Goal: Task Accomplishment & Management: Complete application form

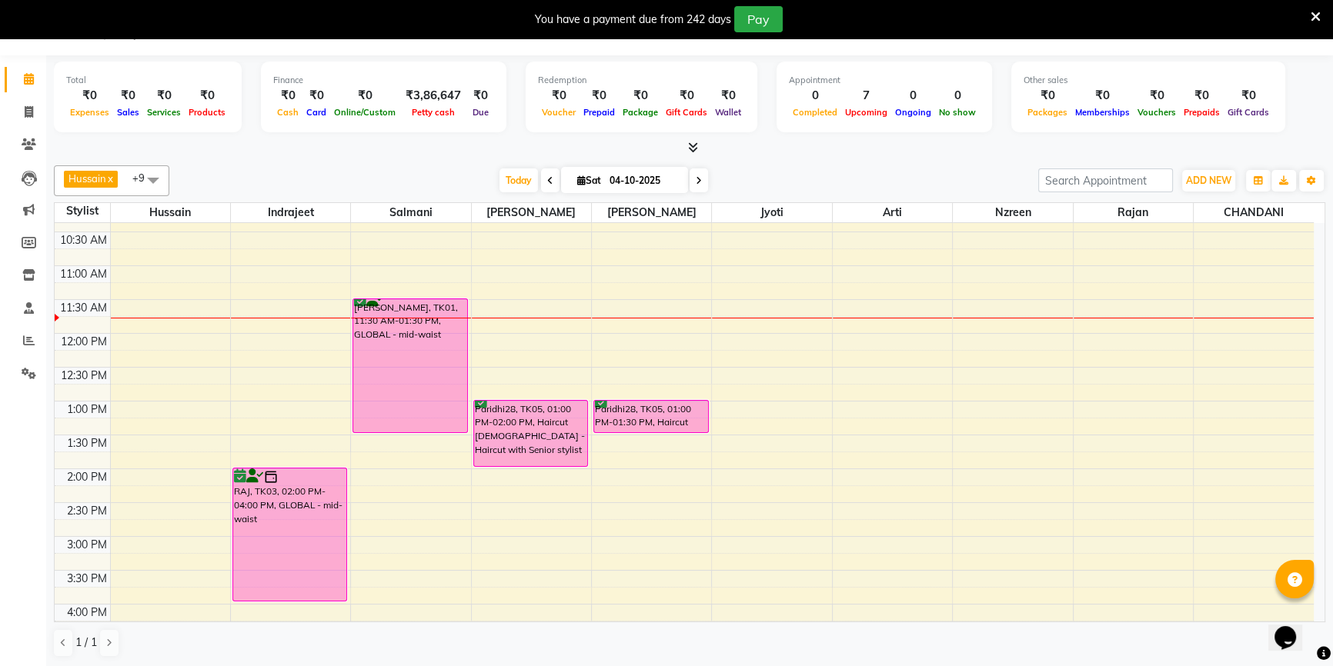
scroll to position [135, 0]
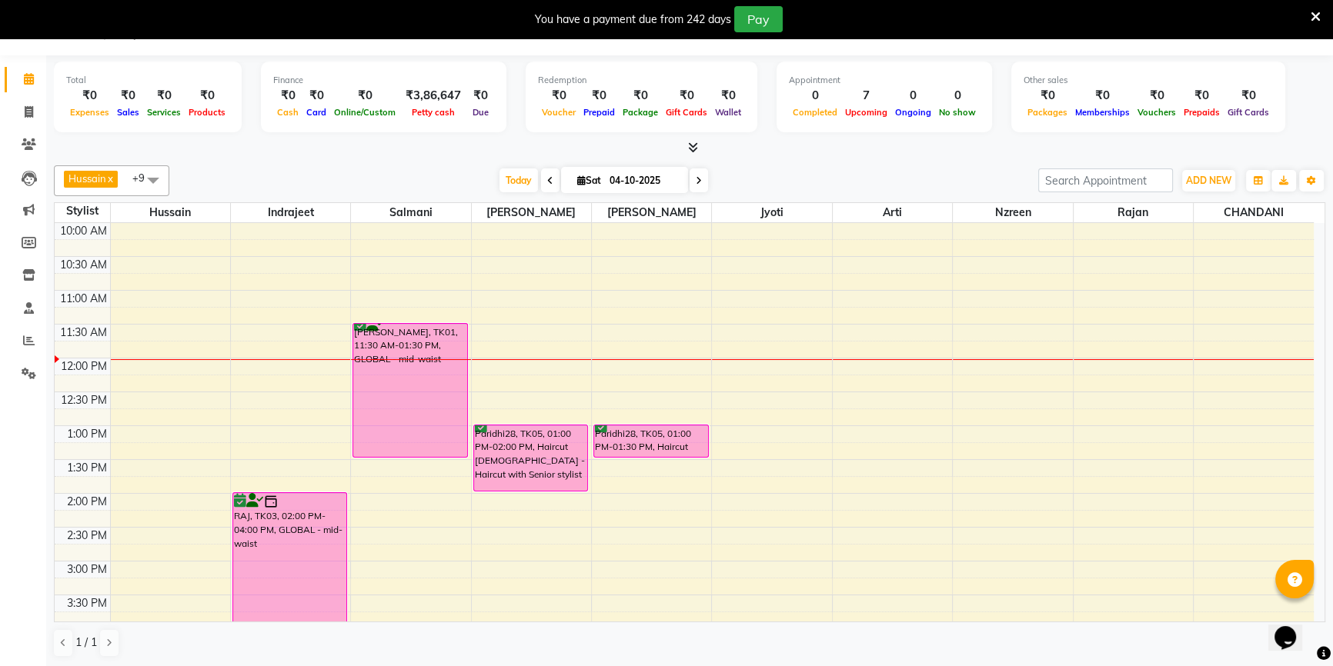
click at [26, 93] on li "Calendar" at bounding box center [23, 79] width 46 height 33
click at [35, 112] on span at bounding box center [28, 113] width 27 height 18
select select "7658"
select select "service"
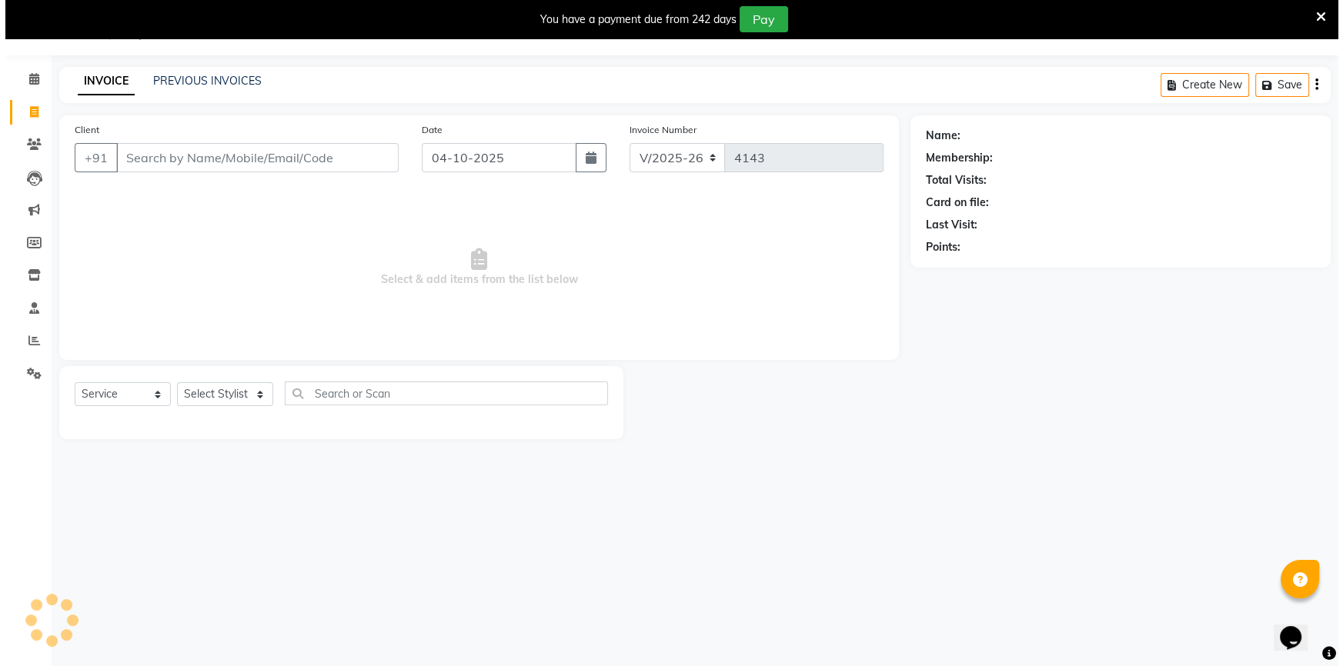
scroll to position [38, 0]
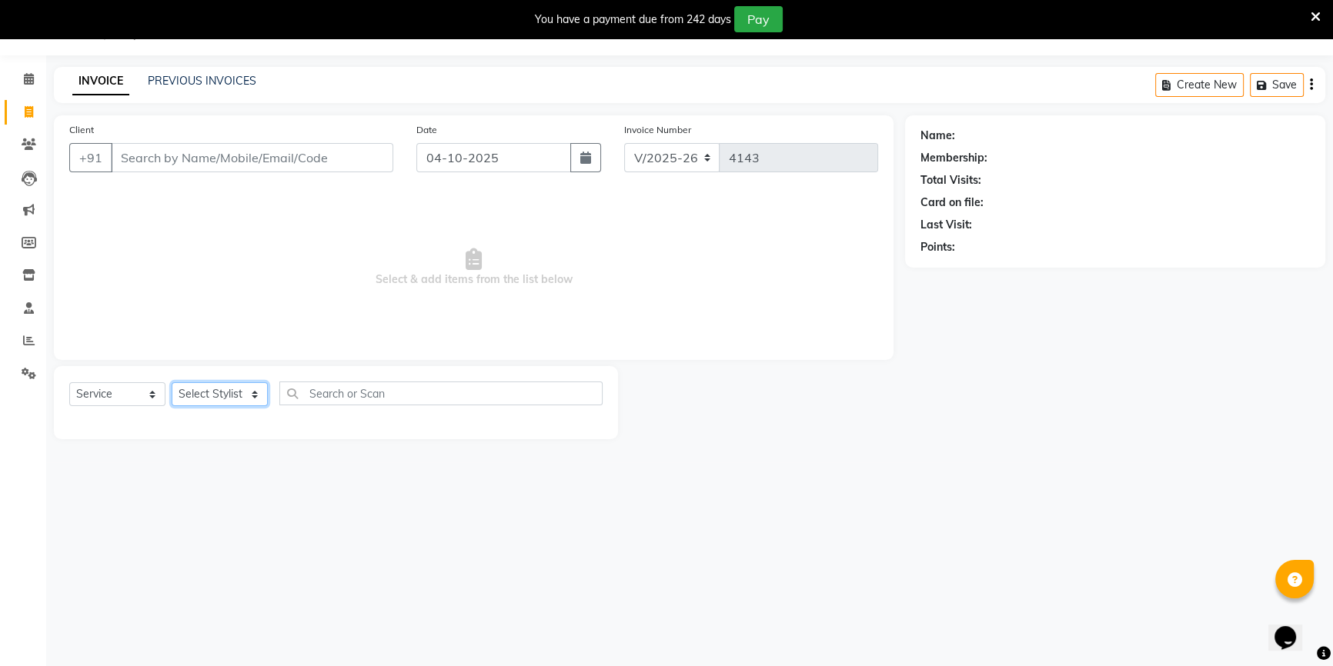
click at [210, 386] on select "Select Stylist [PERSON_NAME] [PERSON_NAME] Sir Disha [PERSON_NAME] Jyoti Mahesh…" at bounding box center [220, 394] width 96 height 24
select select "68895"
click at [172, 382] on select "Select Stylist [PERSON_NAME] [PERSON_NAME] Sir Disha [PERSON_NAME] Jyoti Mahesh…" at bounding box center [220, 394] width 96 height 24
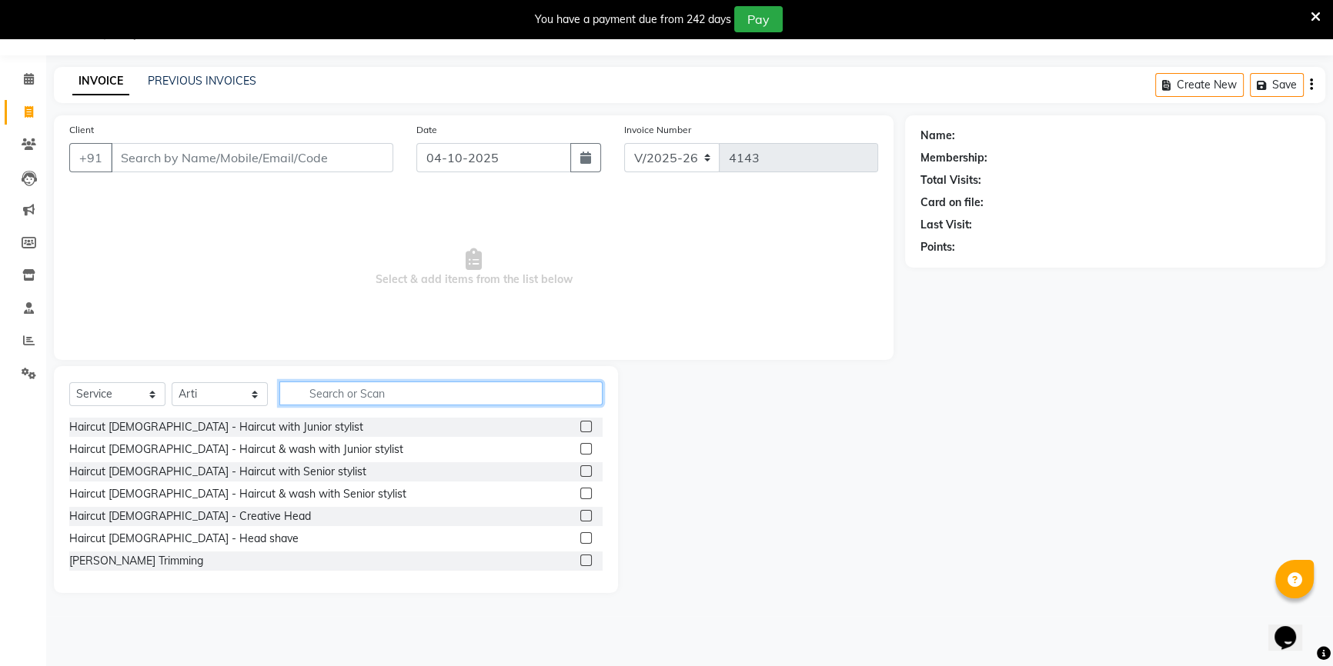
click at [371, 399] on input "text" at bounding box center [440, 394] width 323 height 24
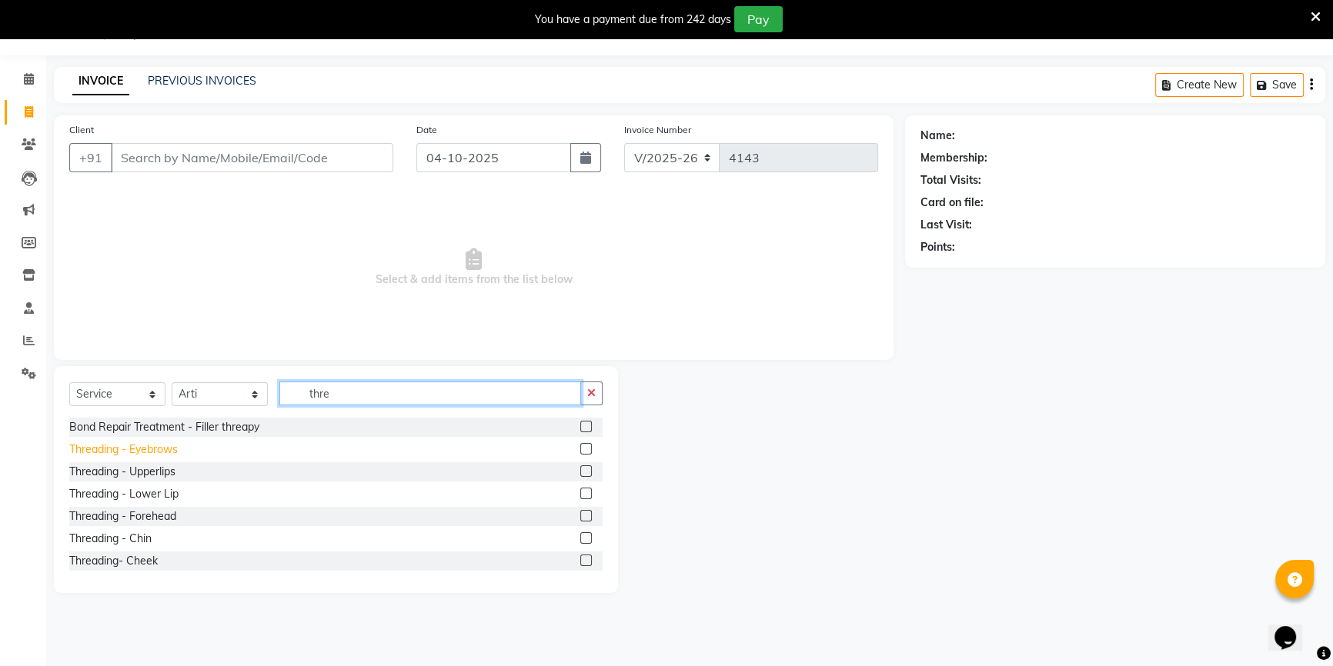
type input "thre"
click at [156, 458] on div "Threading - Eyebrows" at bounding box center [123, 450] width 108 height 16
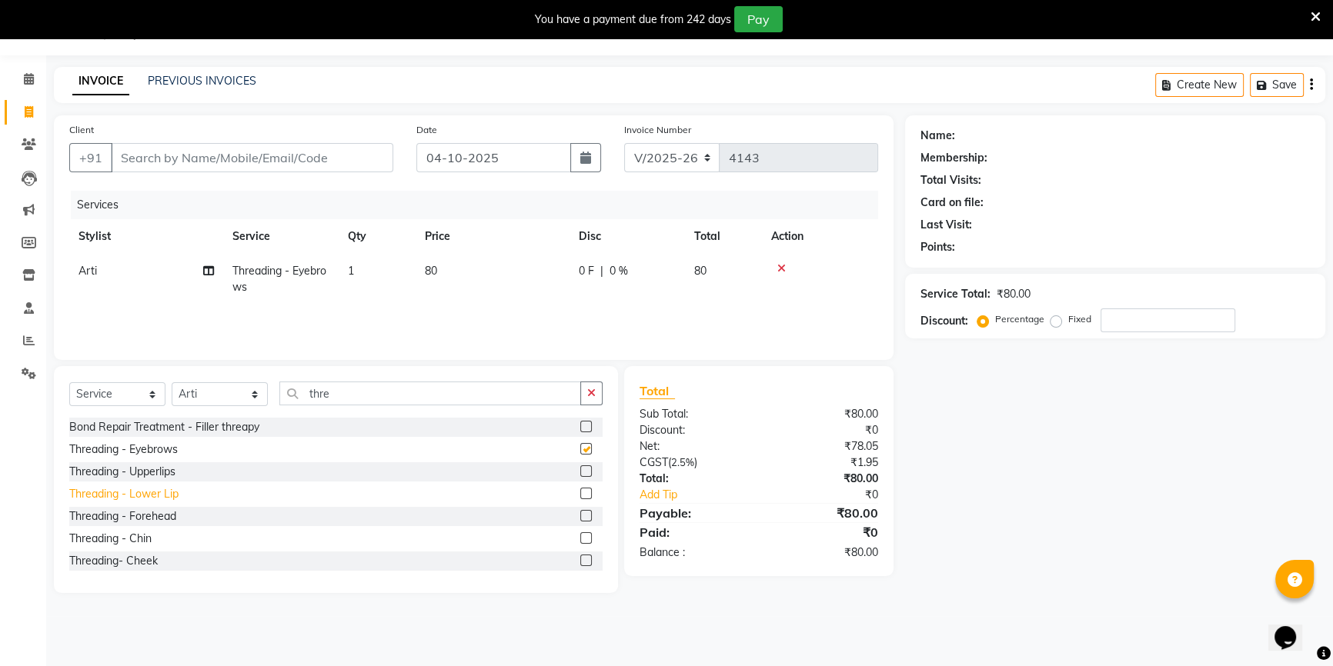
checkbox input "false"
click at [162, 520] on div "Threading - Forehead" at bounding box center [122, 517] width 107 height 16
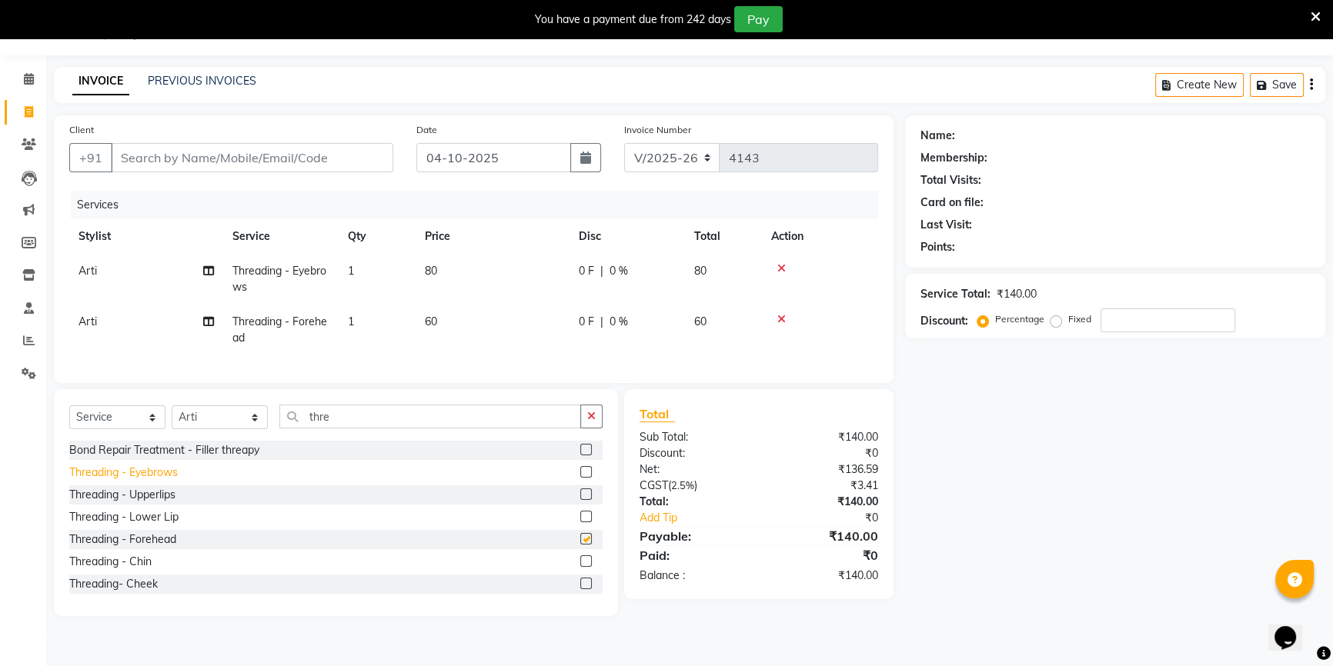
checkbox input "false"
click at [160, 503] on div "Threading - Upperlips" at bounding box center [122, 495] width 106 height 16
checkbox input "false"
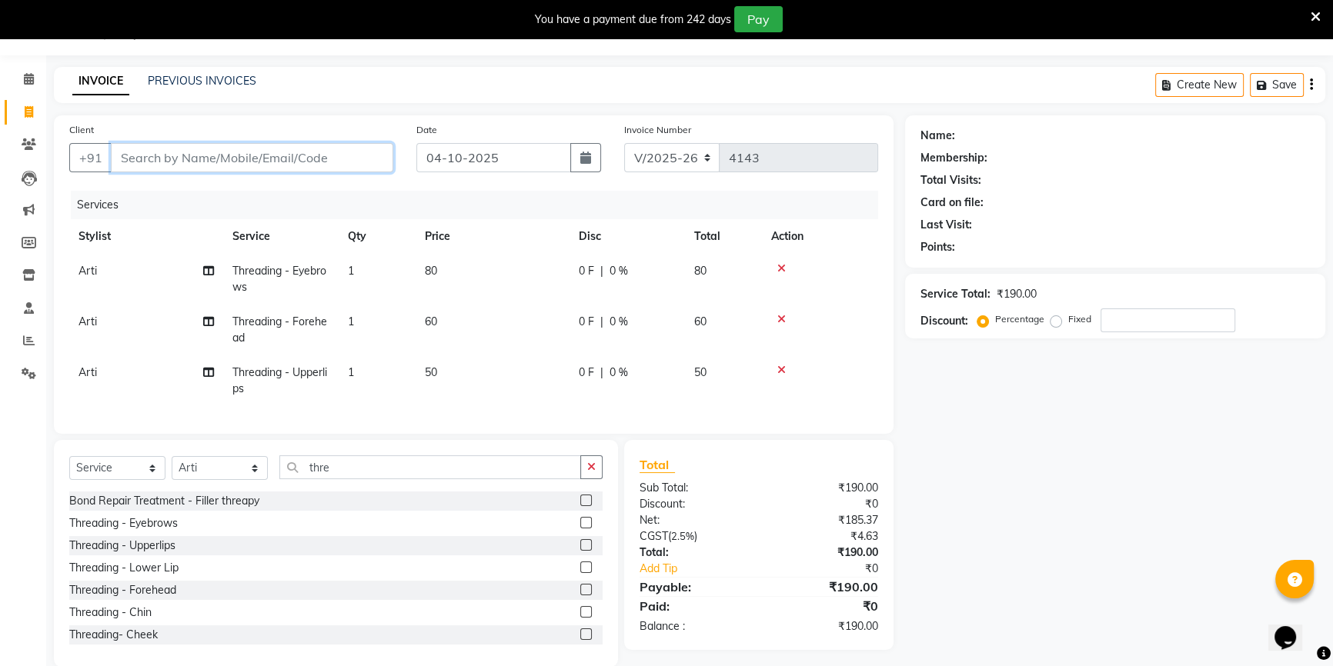
click at [202, 155] on input "Client" at bounding box center [252, 157] width 282 height 29
type input "9"
type input "0"
type input "9323222622"
click at [351, 167] on button "Add Client" at bounding box center [353, 157] width 79 height 29
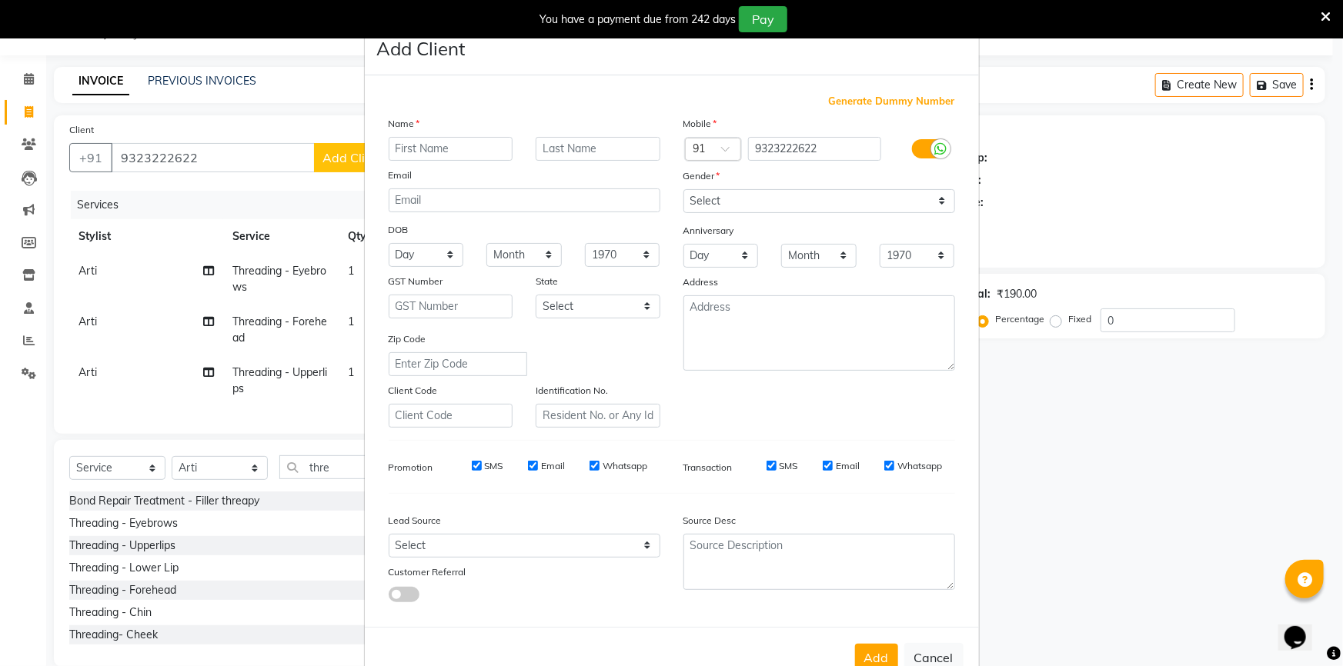
click at [399, 155] on input "text" at bounding box center [451, 149] width 125 height 24
type input "ami"
click at [704, 202] on select "Select [DEMOGRAPHIC_DATA] [DEMOGRAPHIC_DATA] Other Prefer Not To Say" at bounding box center [819, 201] width 272 height 24
select select "[DEMOGRAPHIC_DATA]"
click at [683, 189] on select "Select [DEMOGRAPHIC_DATA] [DEMOGRAPHIC_DATA] Other Prefer Not To Say" at bounding box center [819, 201] width 272 height 24
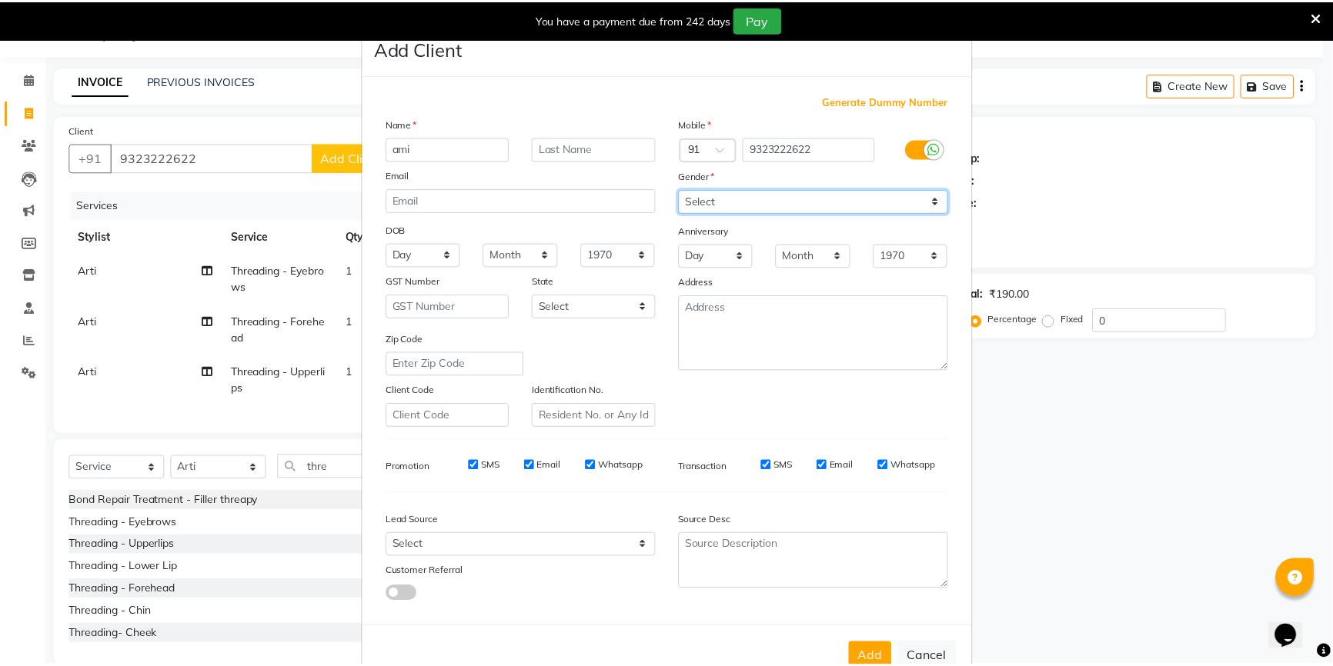
scroll to position [48, 0]
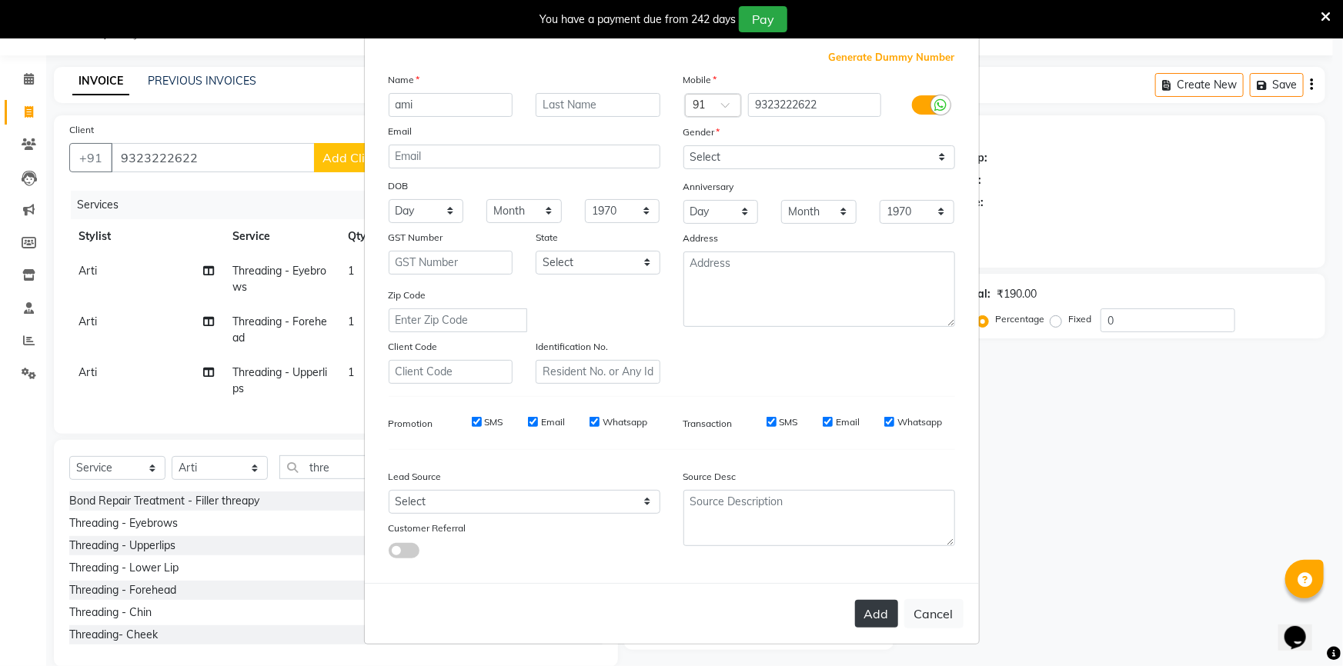
click at [876, 610] on button "Add" at bounding box center [876, 614] width 43 height 28
select select
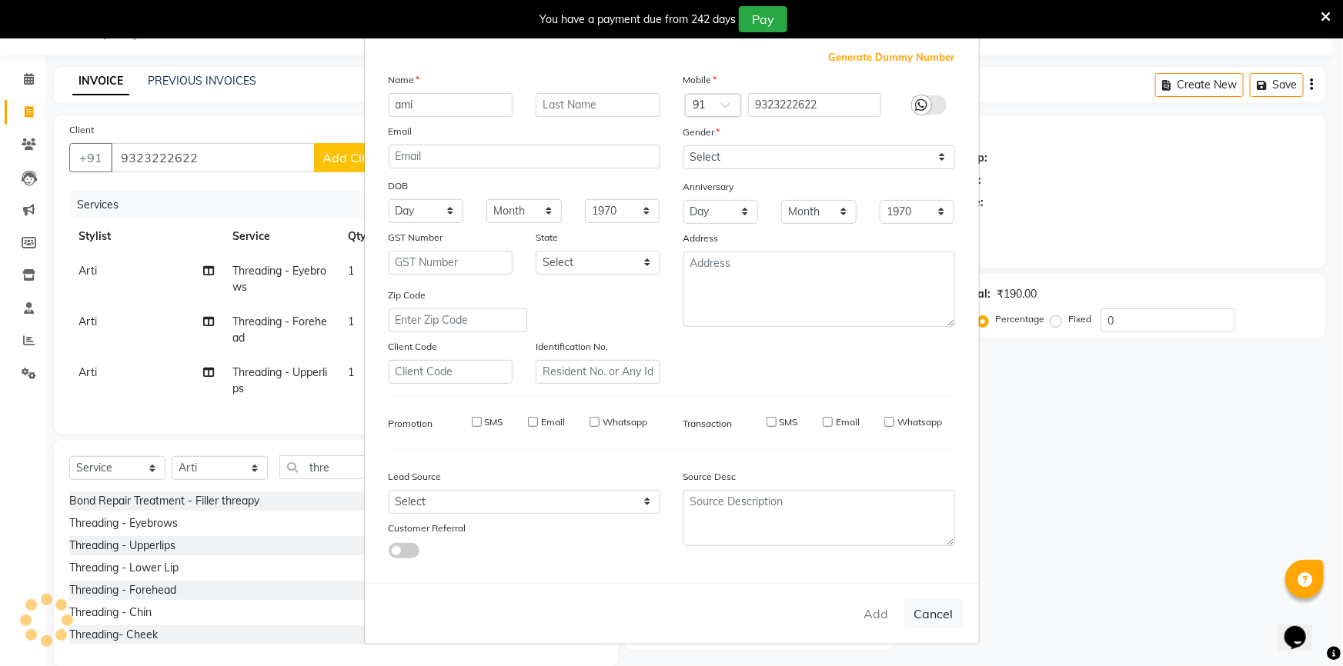
select select
checkbox input "false"
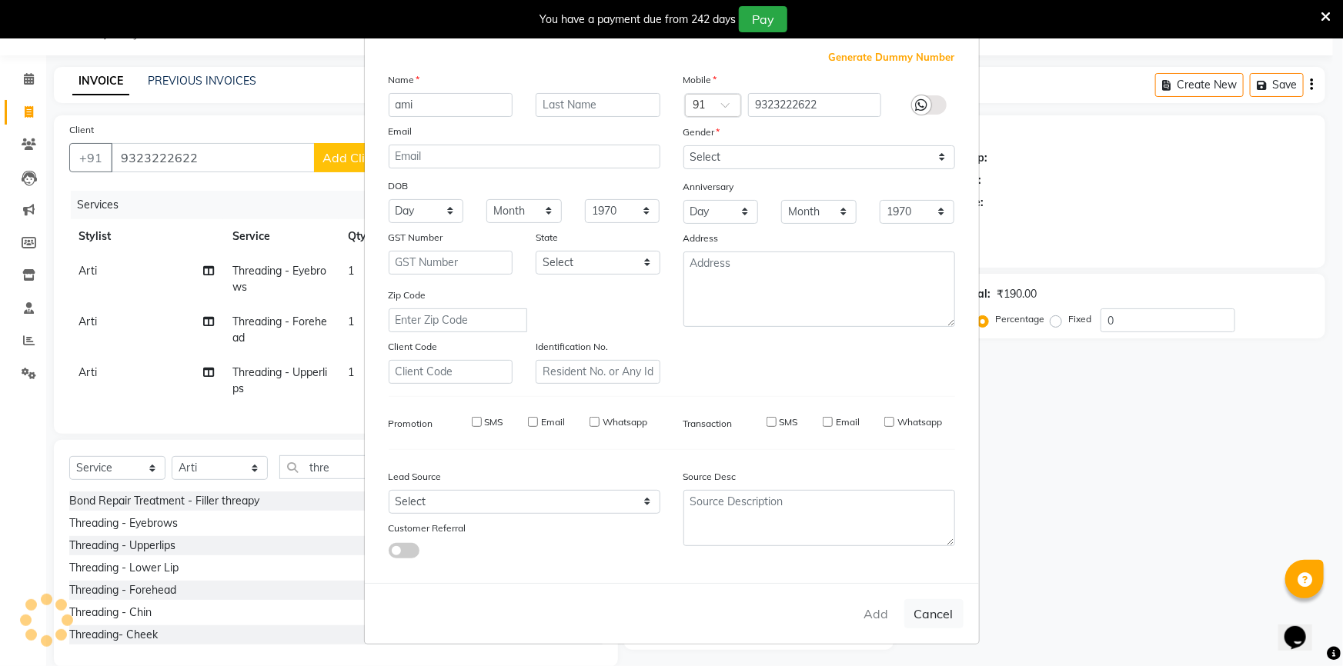
checkbox input "false"
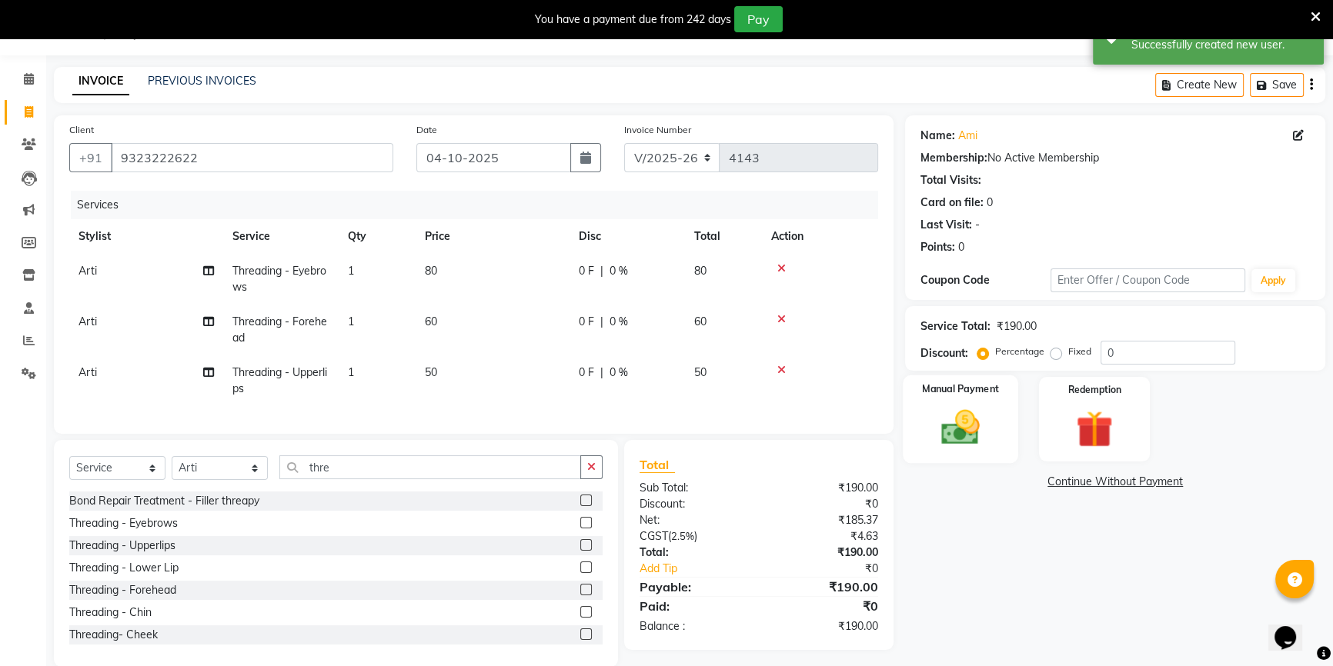
click at [974, 429] on img at bounding box center [960, 427] width 62 height 44
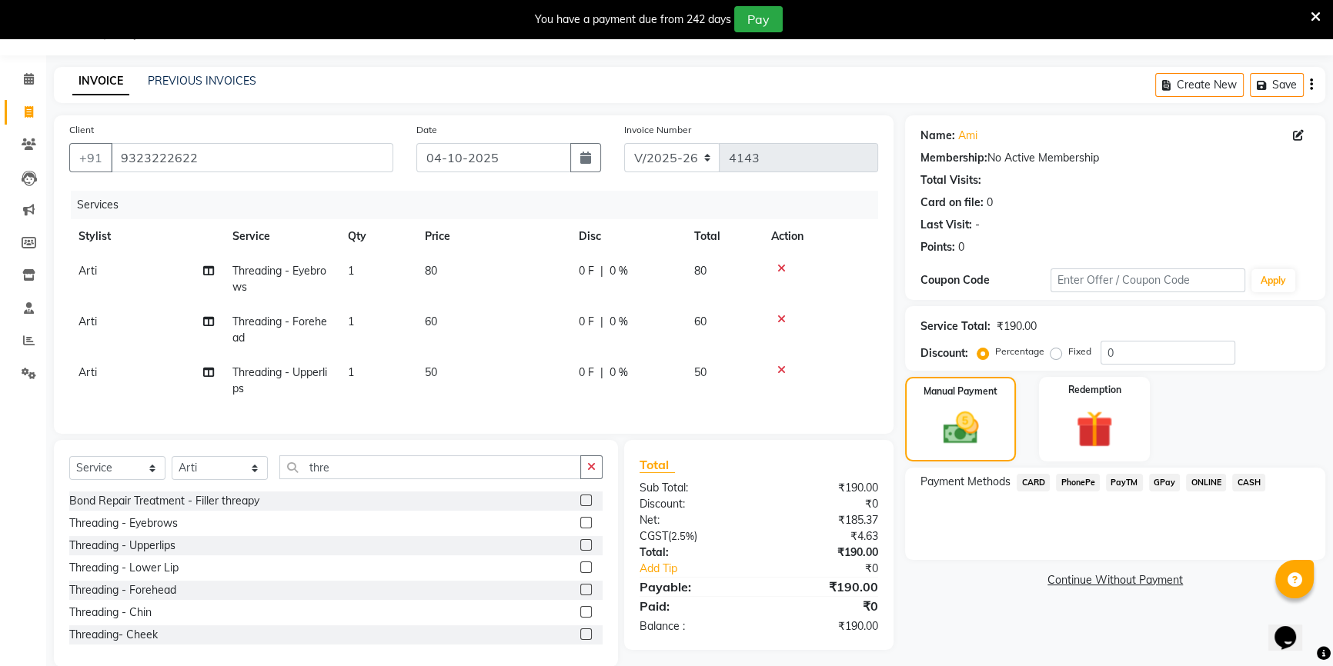
click at [1134, 485] on span "PayTM" at bounding box center [1124, 483] width 37 height 18
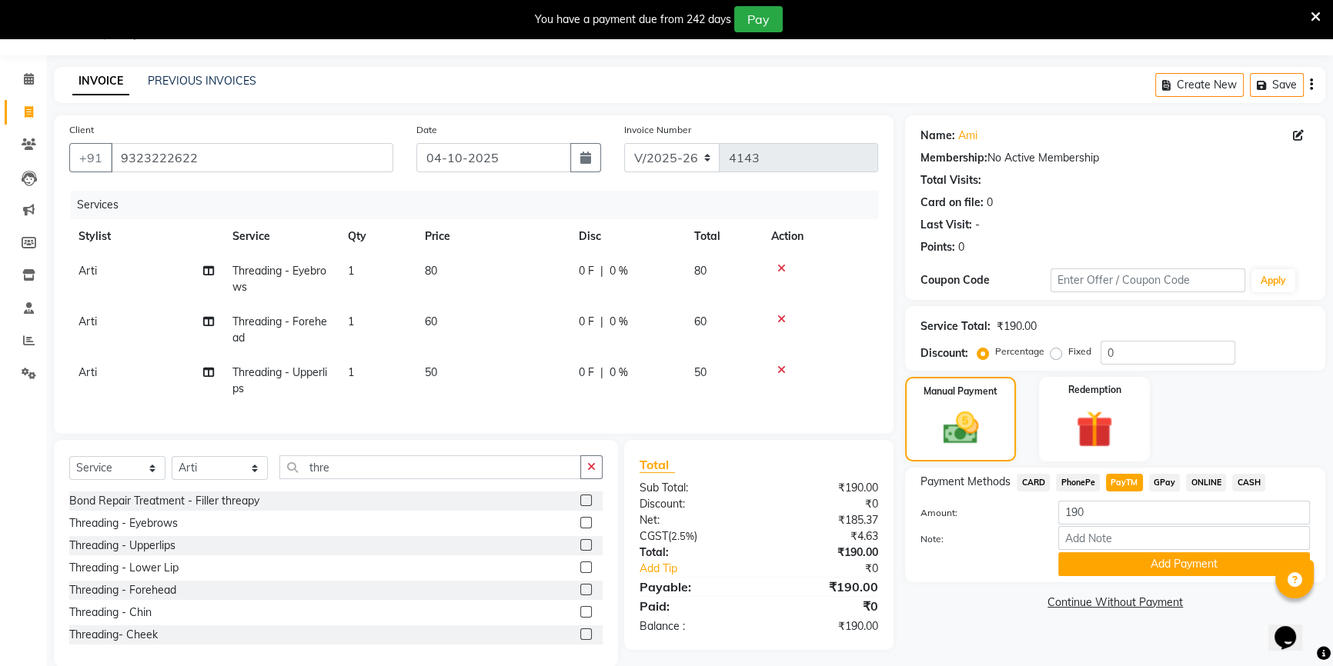
click at [1141, 561] on button "Add Payment" at bounding box center [1184, 564] width 252 height 24
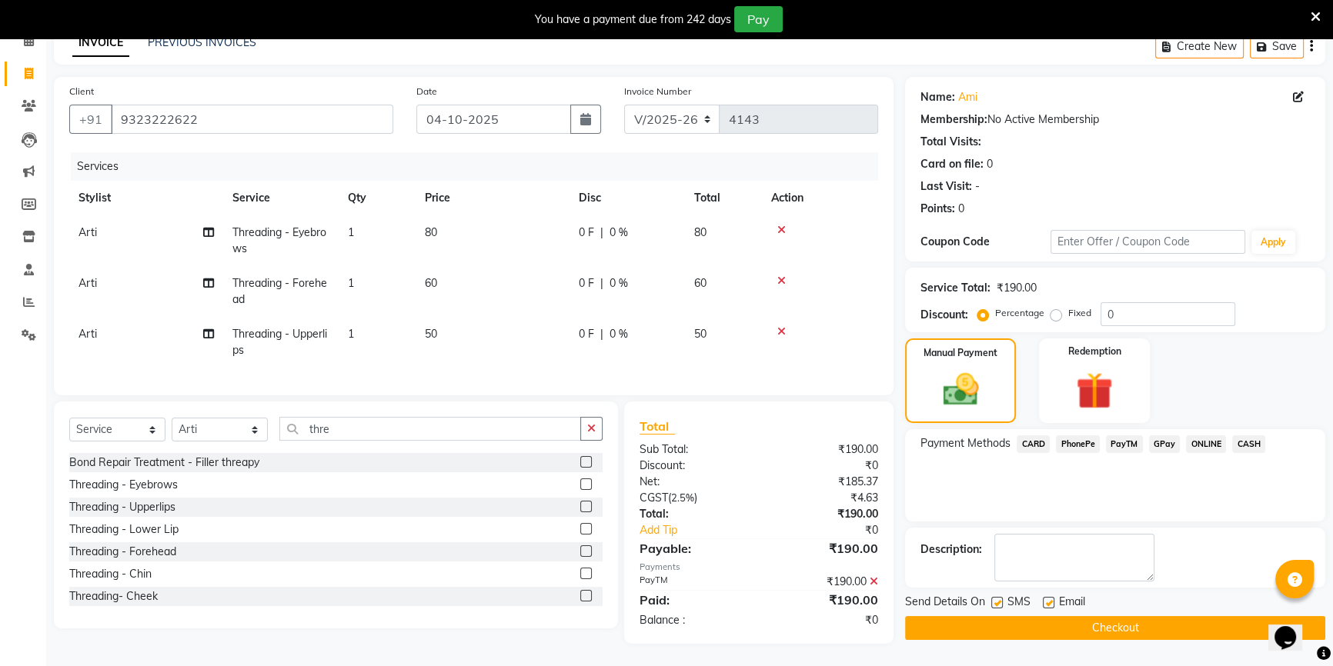
scroll to position [88, 0]
click at [1046, 596] on label at bounding box center [1049, 602] width 12 height 12
click at [1046, 598] on input "checkbox" at bounding box center [1048, 603] width 10 height 10
checkbox input "false"
click at [1034, 617] on button "Checkout" at bounding box center [1115, 628] width 420 height 24
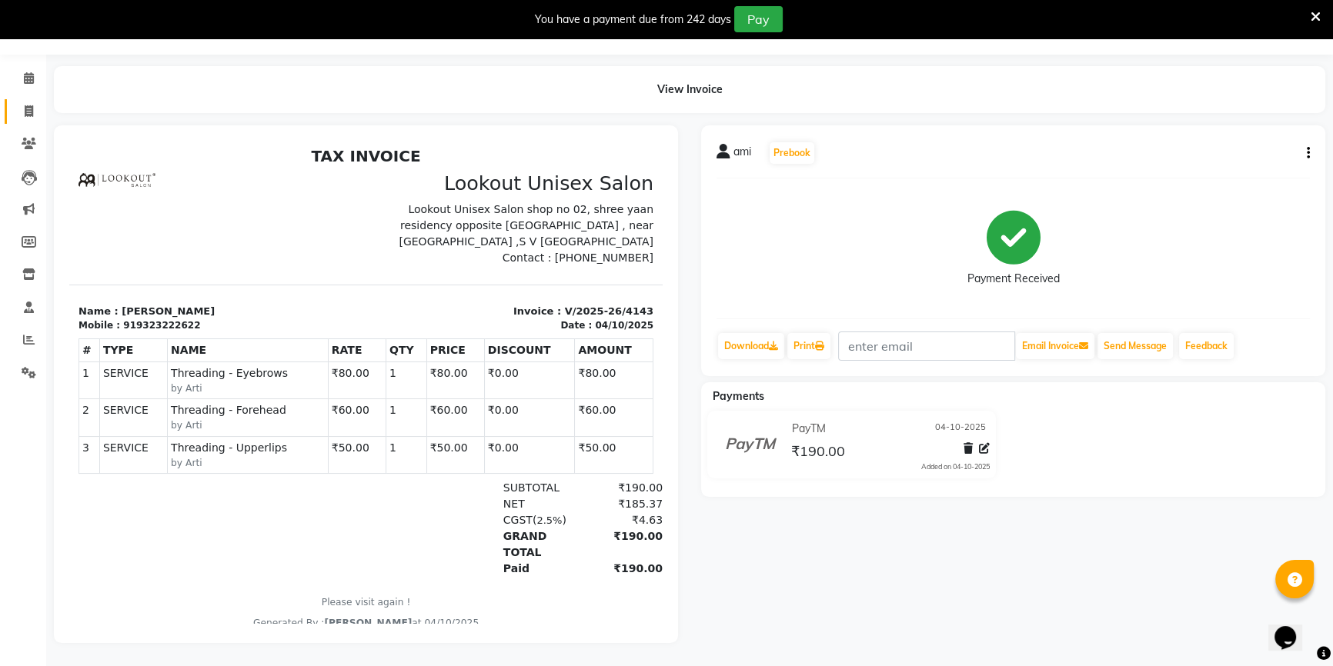
click at [15, 99] on link "Invoice" at bounding box center [23, 111] width 37 height 25
select select "7658"
select select "service"
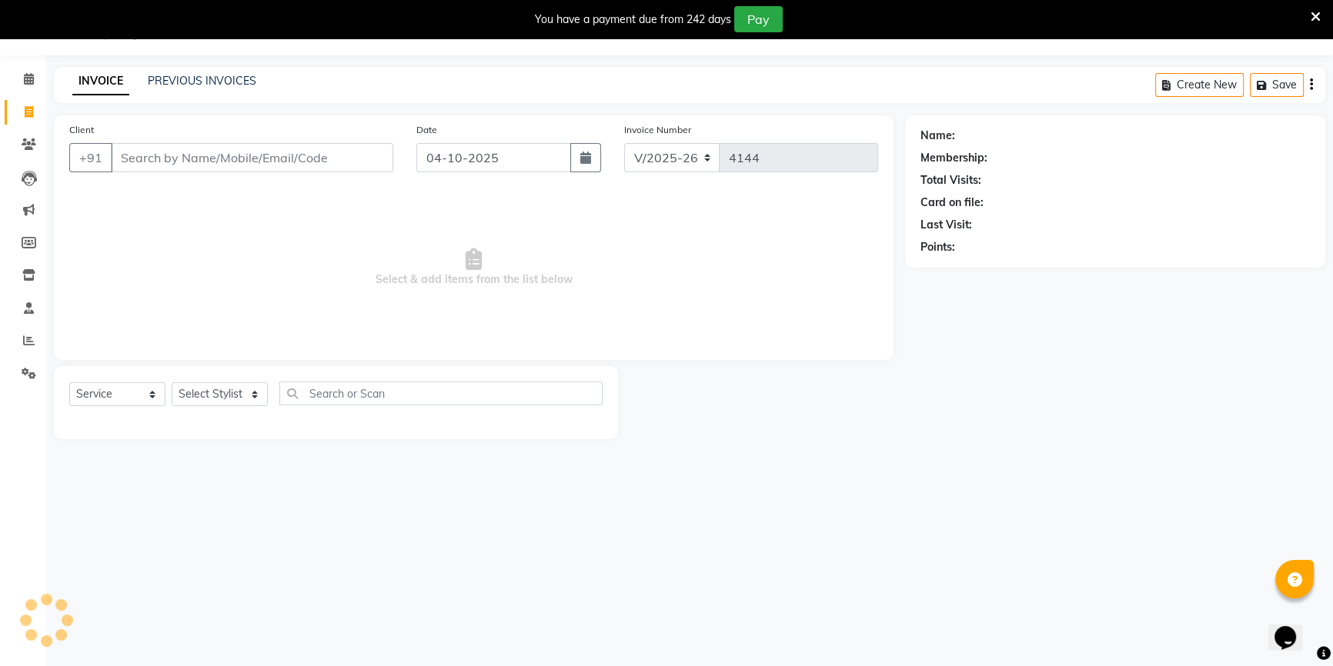
scroll to position [38, 0]
click at [195, 162] on input "Client" at bounding box center [252, 157] width 282 height 29
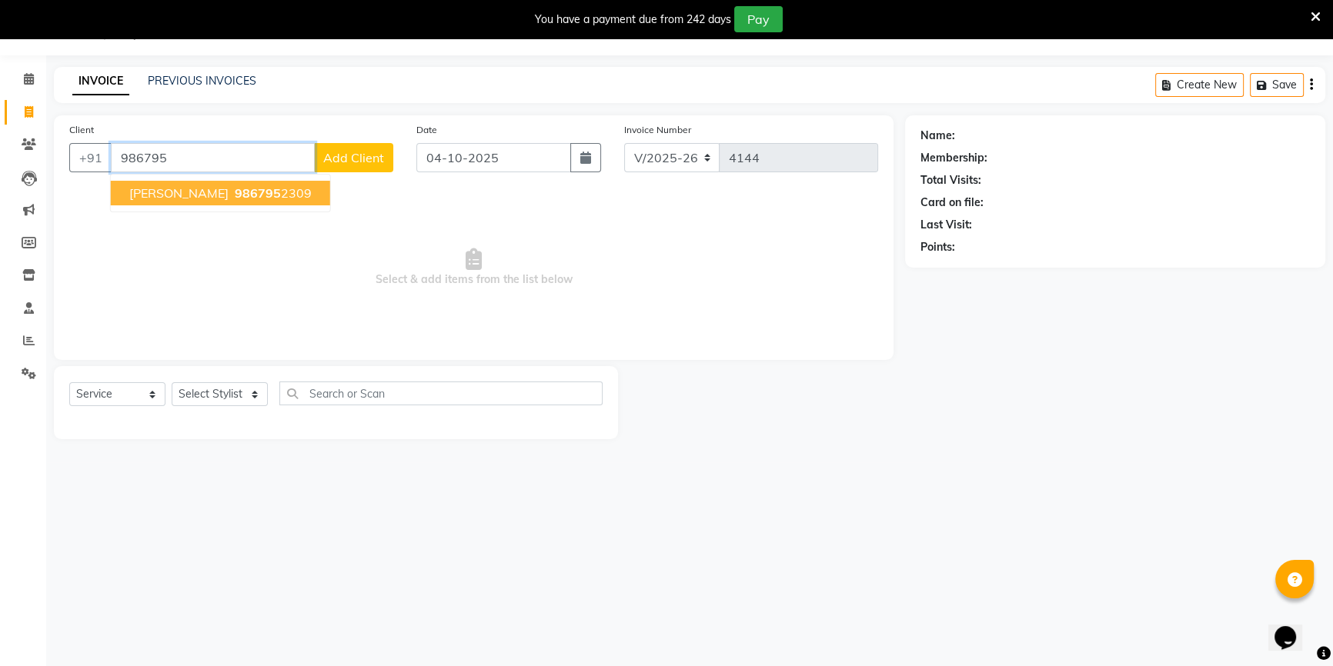
click at [182, 195] on span "[PERSON_NAME]" at bounding box center [178, 192] width 99 height 15
type input "9867952309"
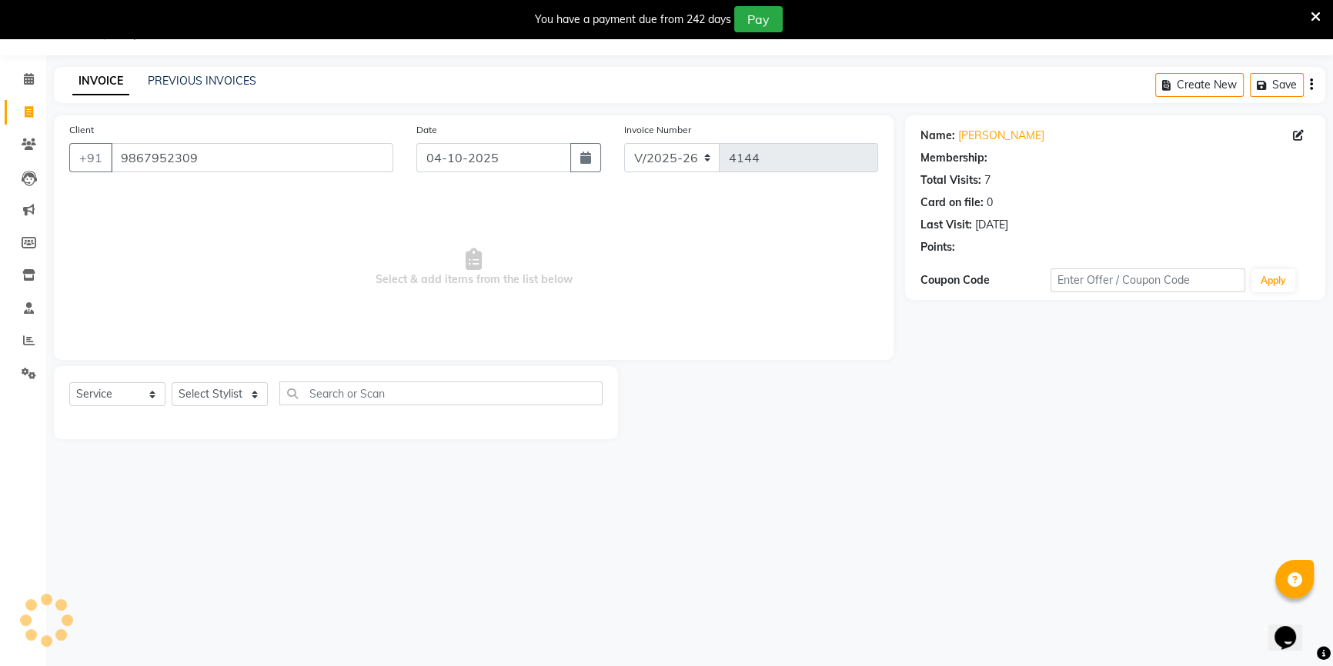
select select "1: Object"
click at [992, 137] on link "[PERSON_NAME]" at bounding box center [1001, 136] width 86 height 16
click at [223, 386] on select "Select Stylist [PERSON_NAME] [PERSON_NAME] Sir Disha [PERSON_NAME] Jyoti Mahesh…" at bounding box center [220, 394] width 96 height 24
select select "68200"
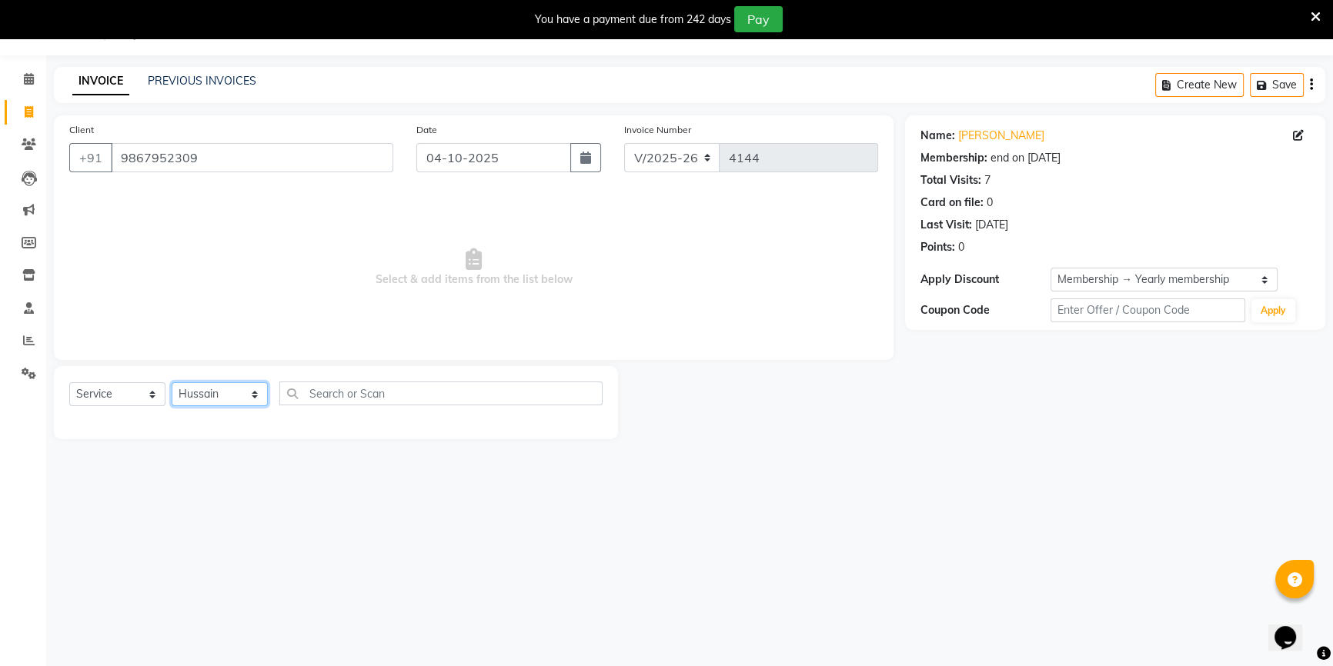
click at [172, 382] on select "Select Stylist [PERSON_NAME] [PERSON_NAME] Sir Disha [PERSON_NAME] Jyoti Mahesh…" at bounding box center [220, 394] width 96 height 24
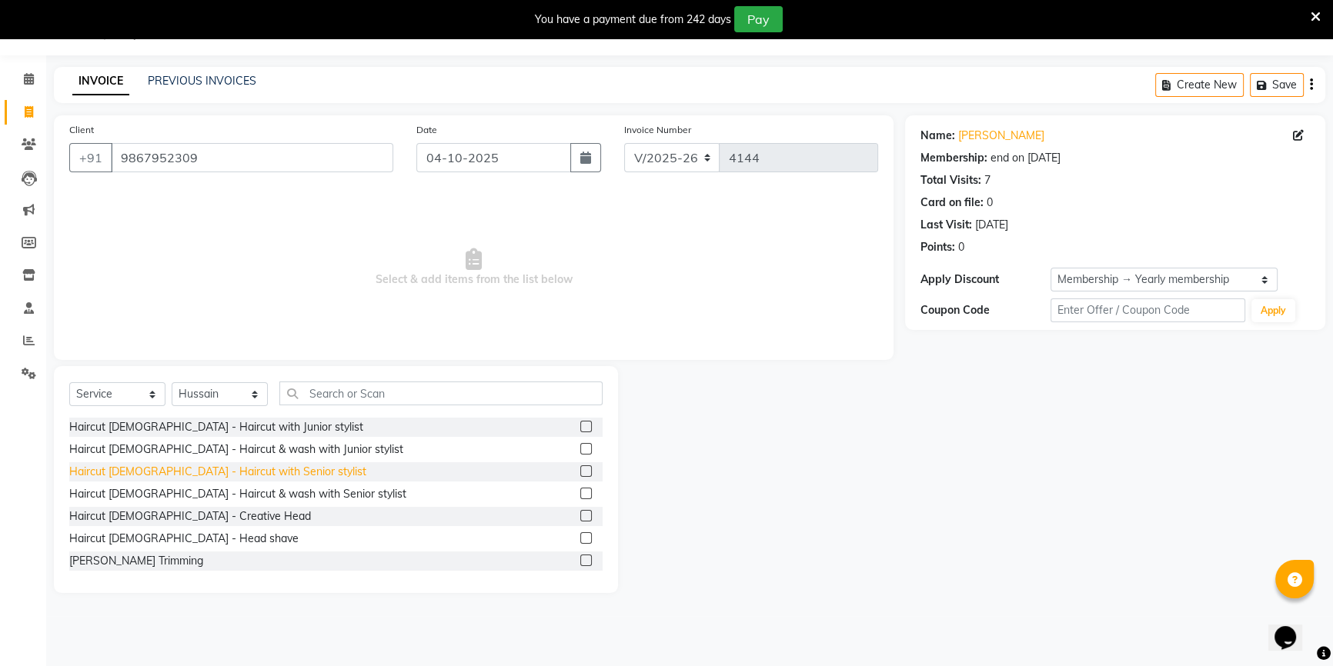
click at [257, 469] on div "Haircut [DEMOGRAPHIC_DATA] - Haircut with Senior stylist" at bounding box center [217, 472] width 297 height 16
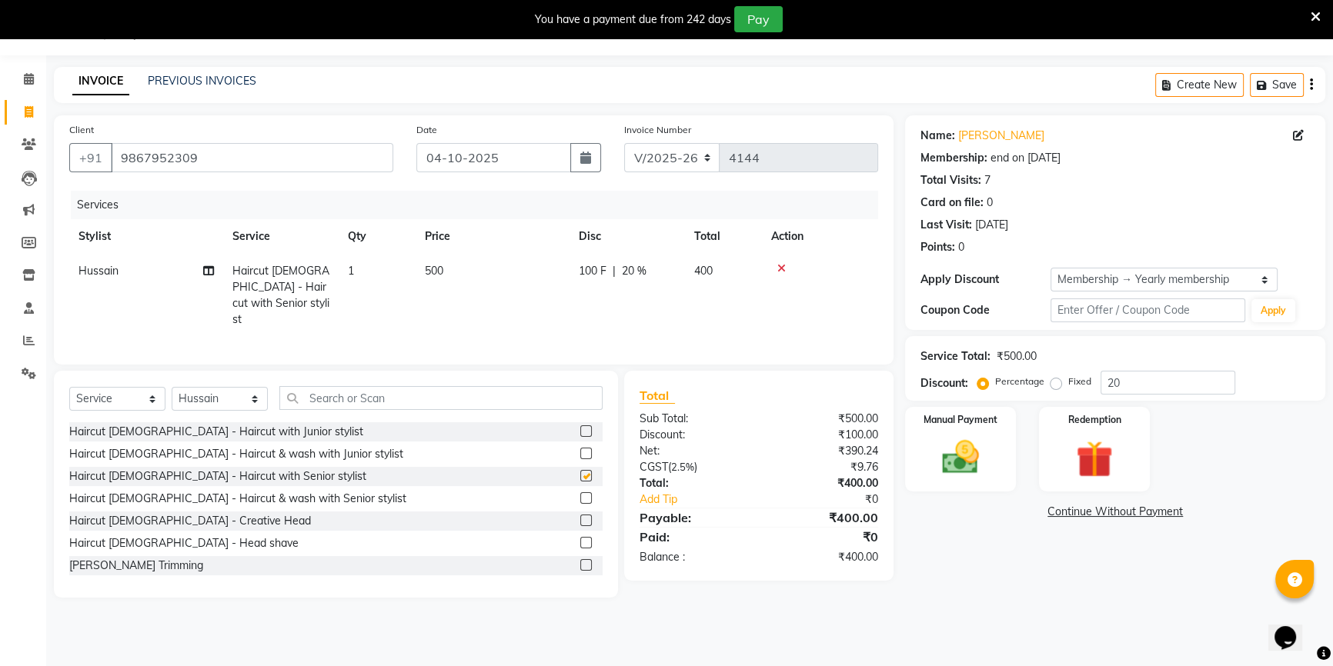
checkbox input "false"
click at [969, 477] on img at bounding box center [960, 457] width 62 height 44
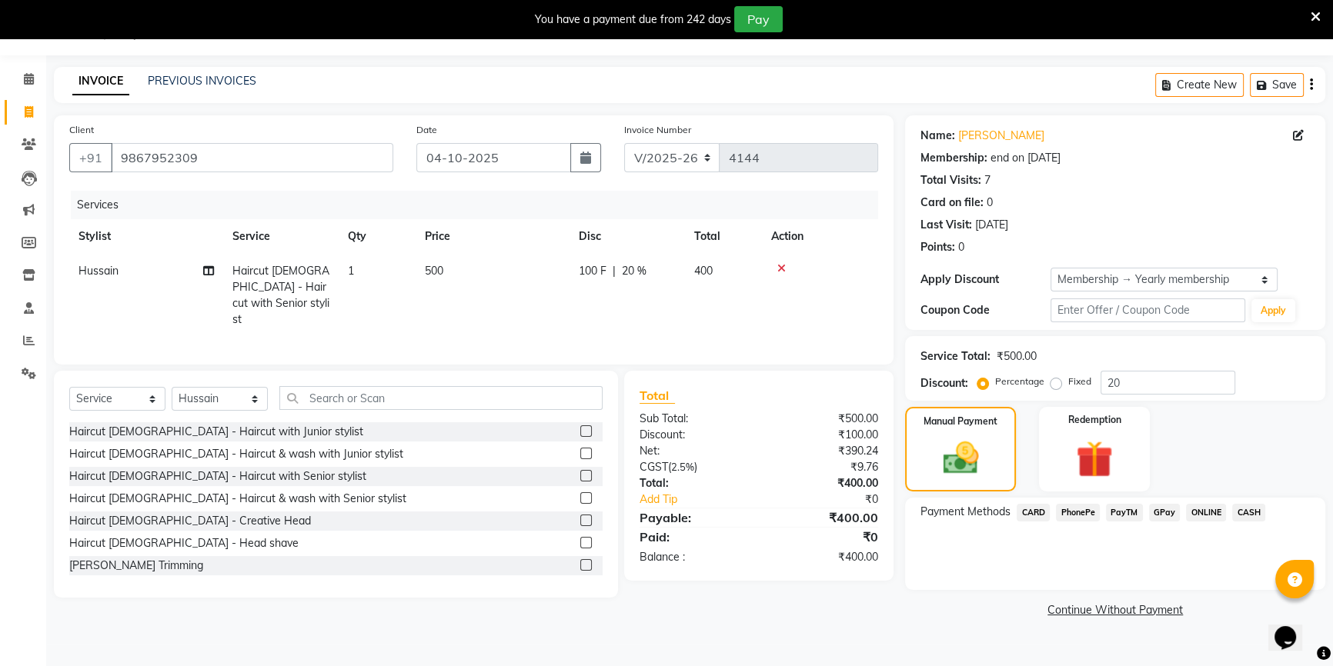
click at [1117, 510] on span "PayTM" at bounding box center [1124, 513] width 37 height 18
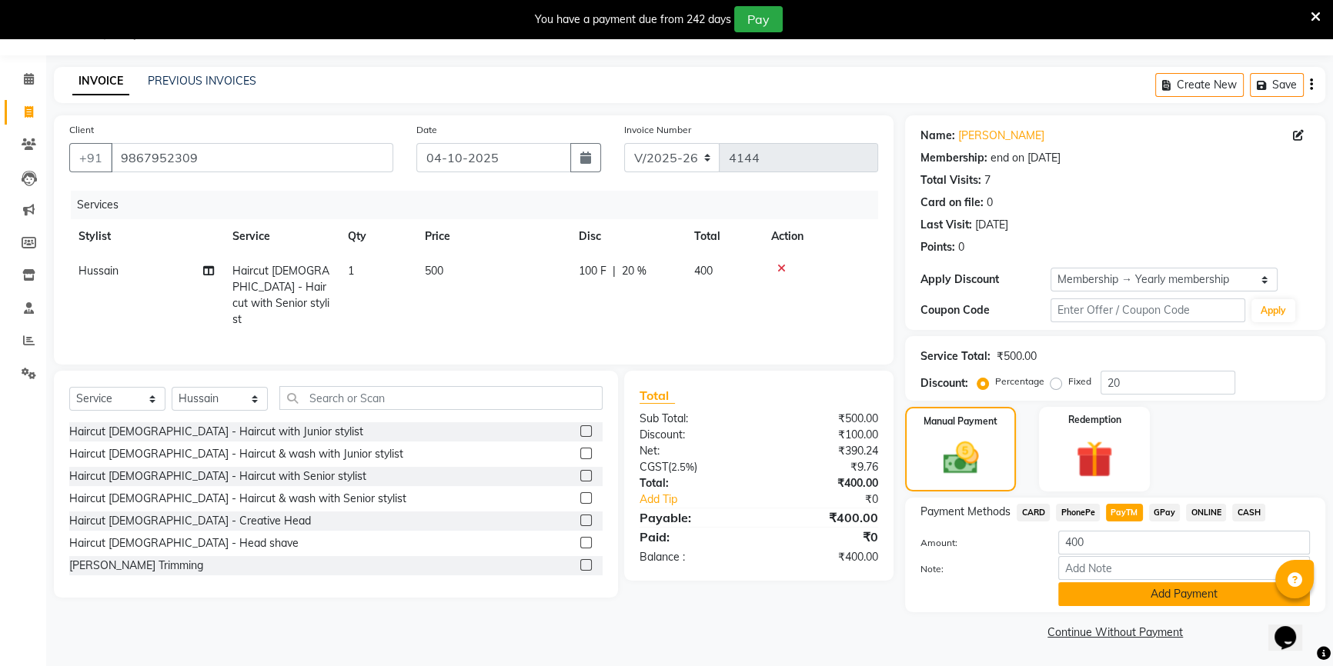
click at [1108, 592] on button "Add Payment" at bounding box center [1184, 594] width 252 height 24
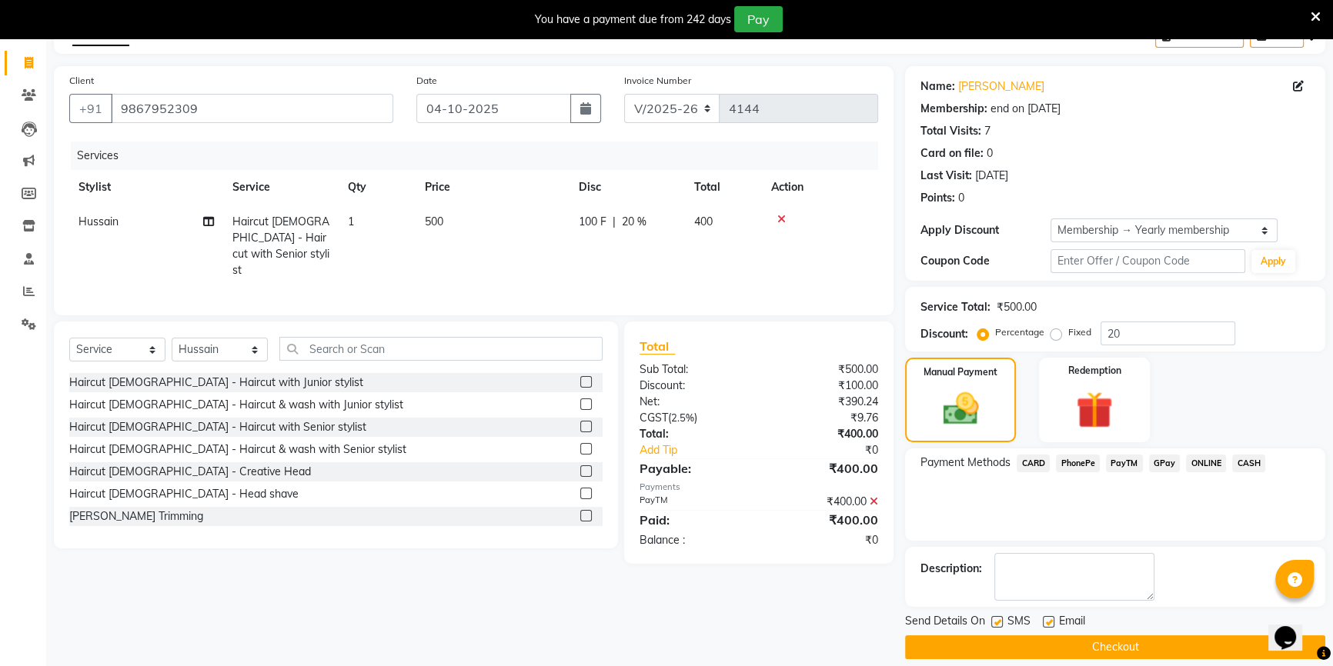
scroll to position [102, 0]
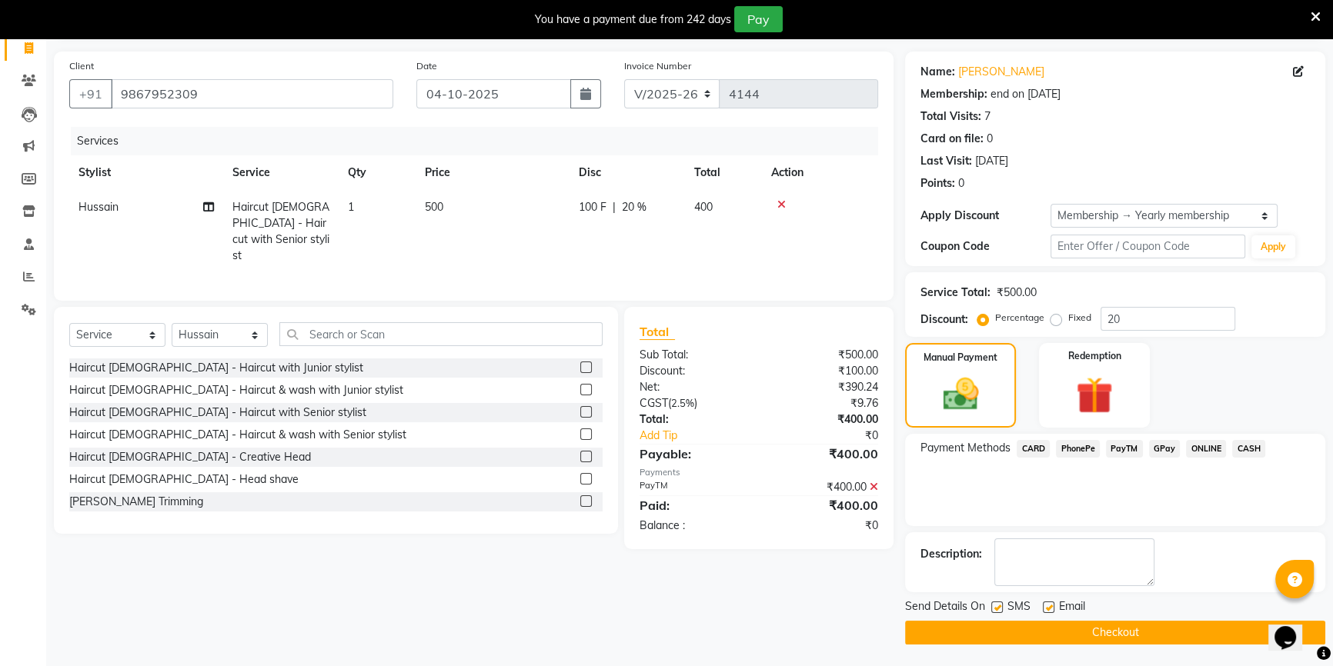
click at [1046, 608] on label at bounding box center [1049, 608] width 12 height 12
click at [1046, 608] on input "checkbox" at bounding box center [1048, 608] width 10 height 10
checkbox input "false"
click at [1046, 622] on button "Checkout" at bounding box center [1115, 633] width 420 height 24
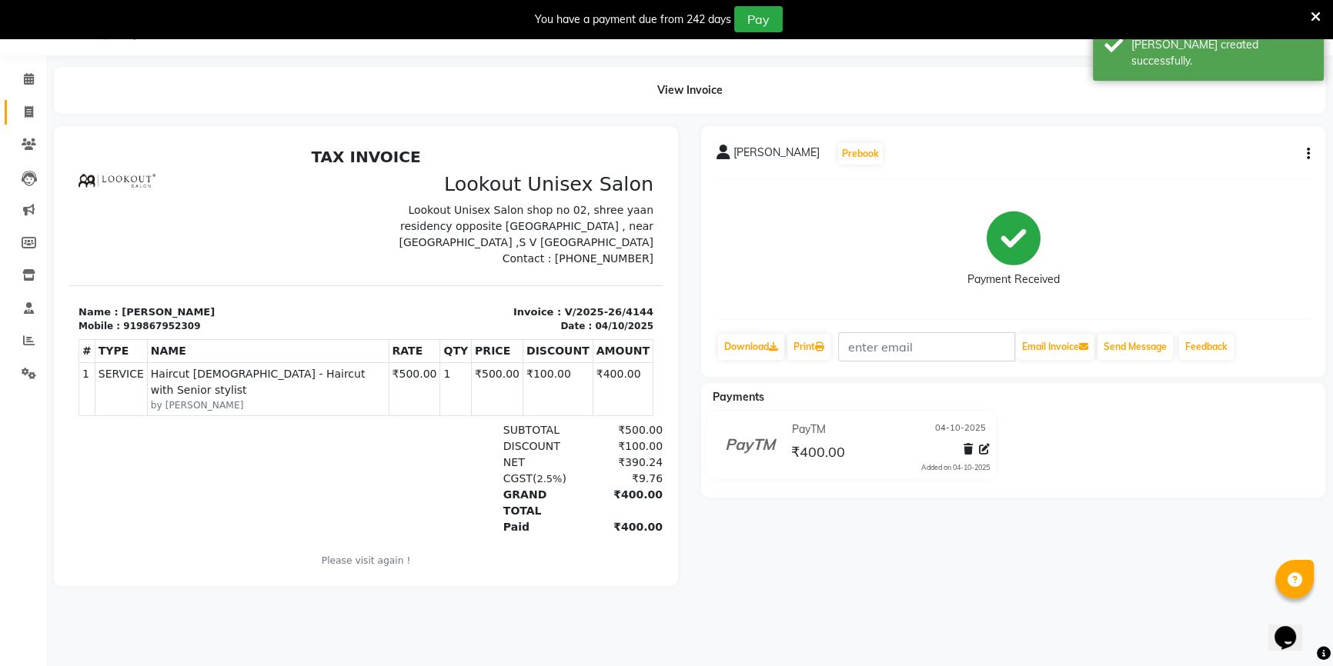
click at [19, 102] on link "Invoice" at bounding box center [23, 112] width 37 height 25
select select "service"
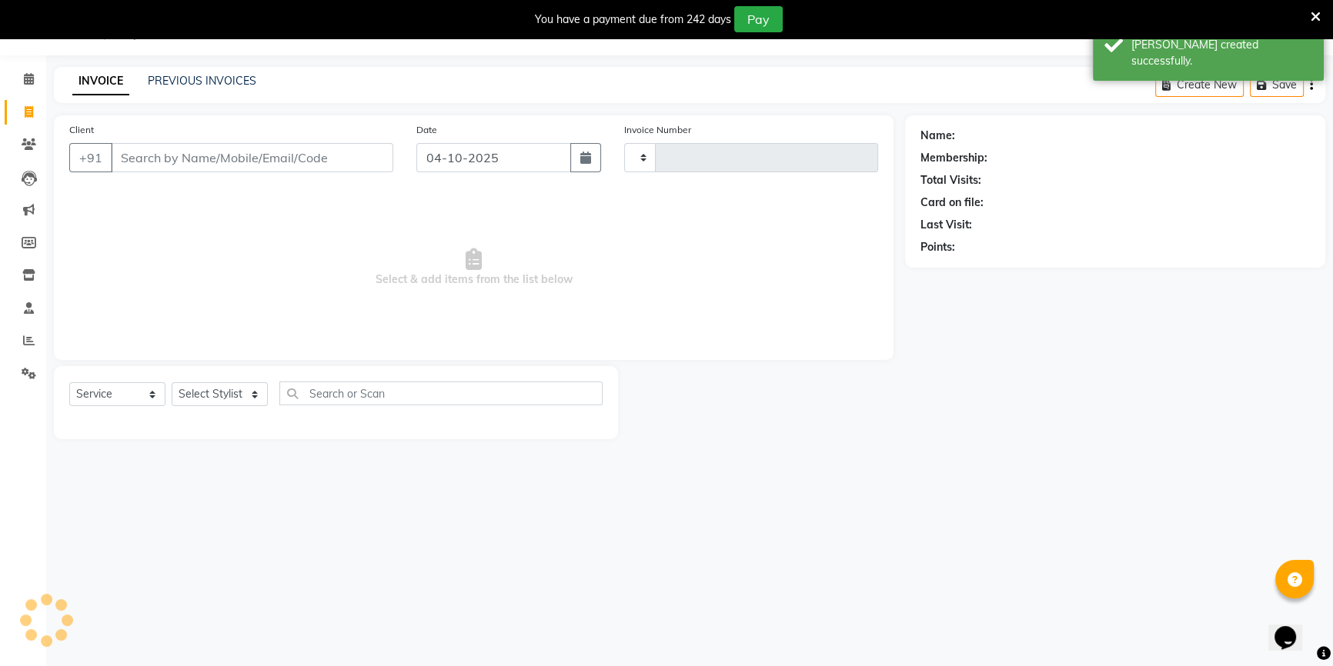
type input "4145"
select select "7658"
